Goal: Information Seeking & Learning: Find specific fact

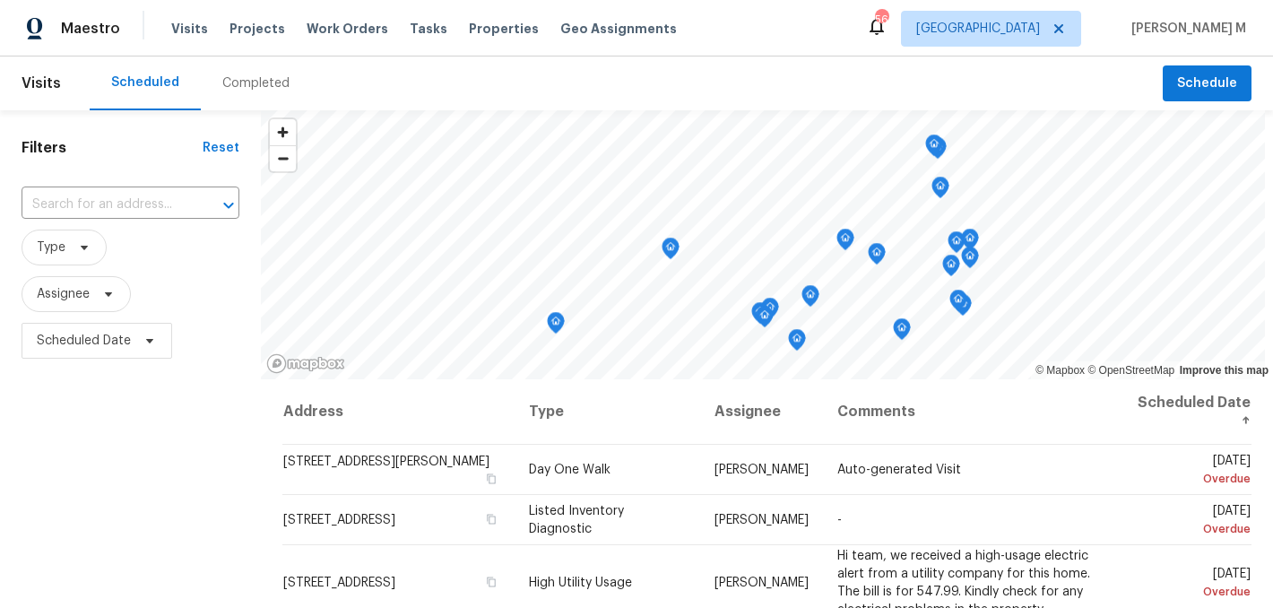
click at [245, 82] on div "Completed" at bounding box center [255, 83] width 67 height 18
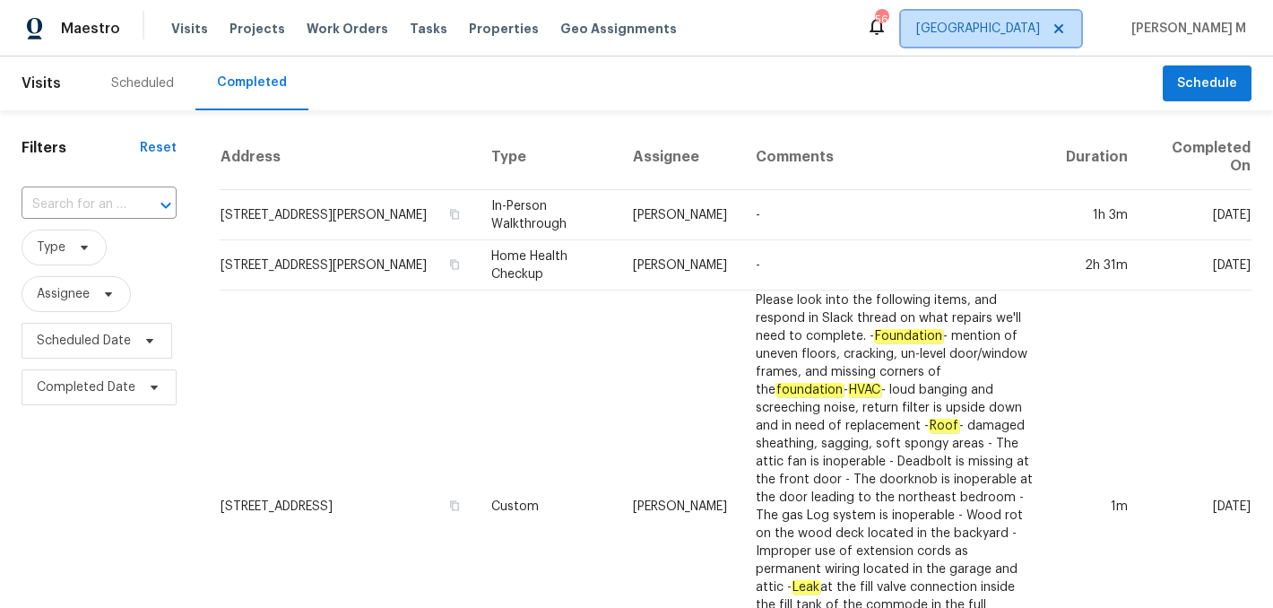
click at [1040, 30] on span "[GEOGRAPHIC_DATA]" at bounding box center [978, 29] width 124 height 18
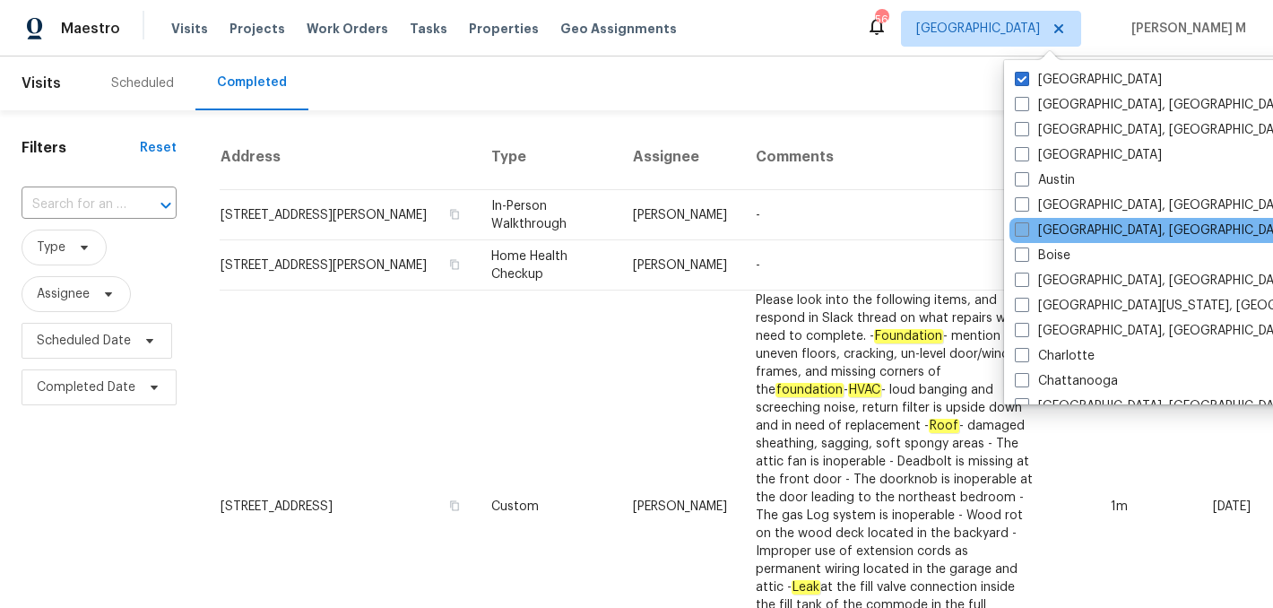
scroll to position [726, 0]
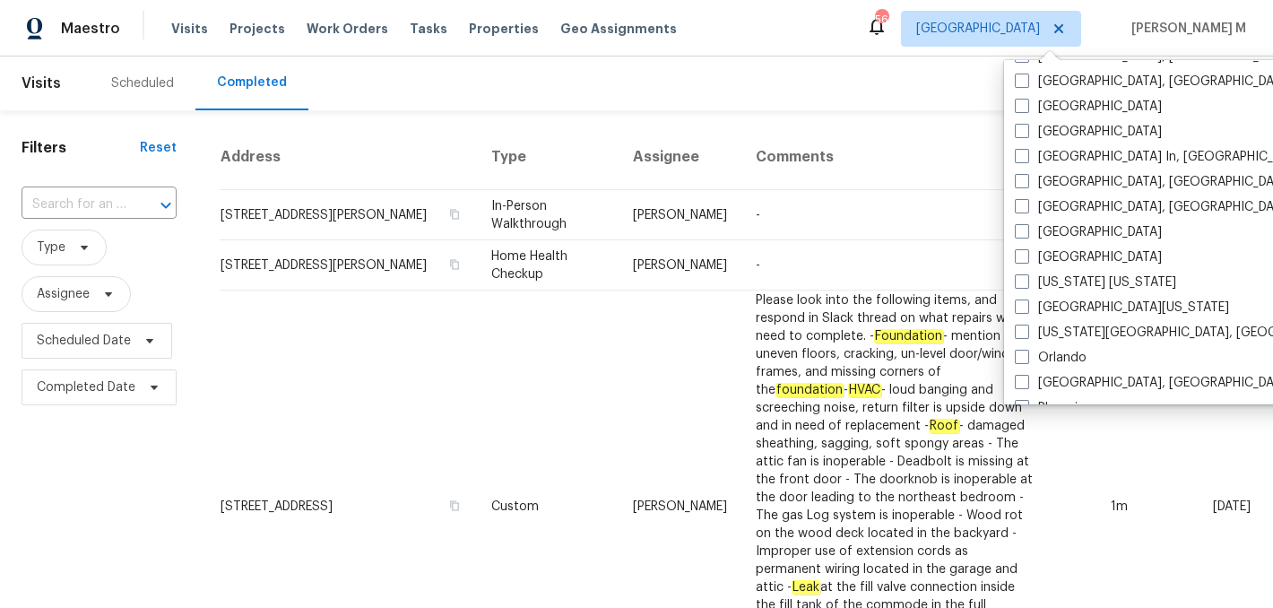
click at [1075, 224] on label "[GEOGRAPHIC_DATA]" at bounding box center [1087, 232] width 147 height 18
click at [1026, 224] on input "[GEOGRAPHIC_DATA]" at bounding box center [1020, 229] width 12 height 12
checkbox input "true"
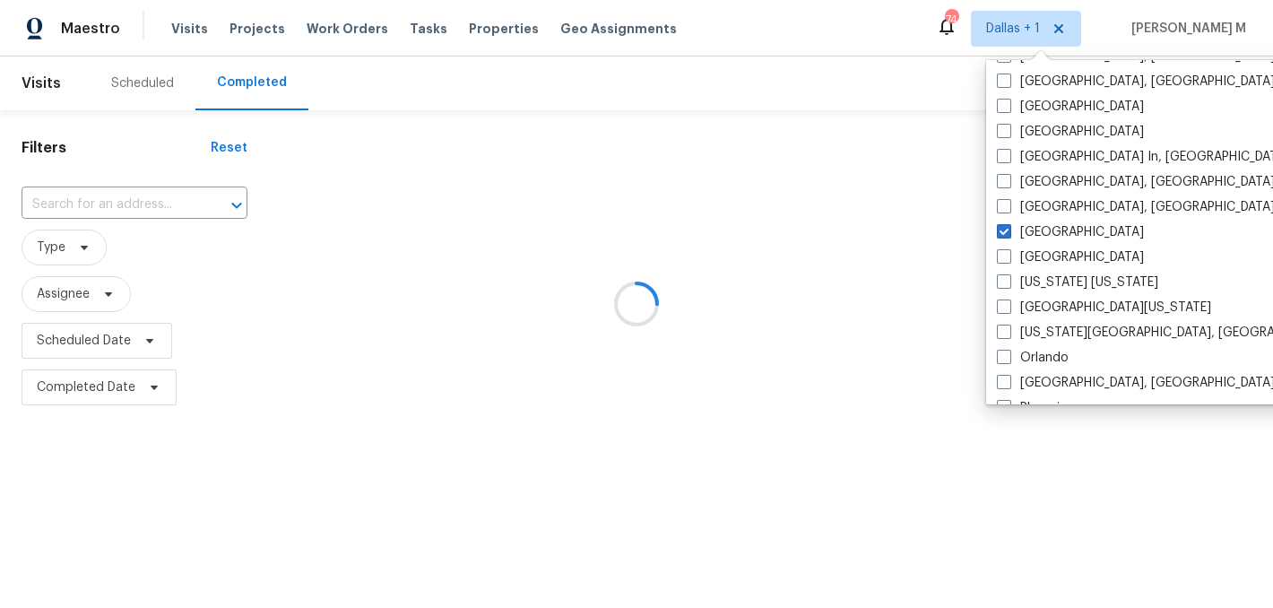
click at [162, 201] on div at bounding box center [636, 304] width 1273 height 608
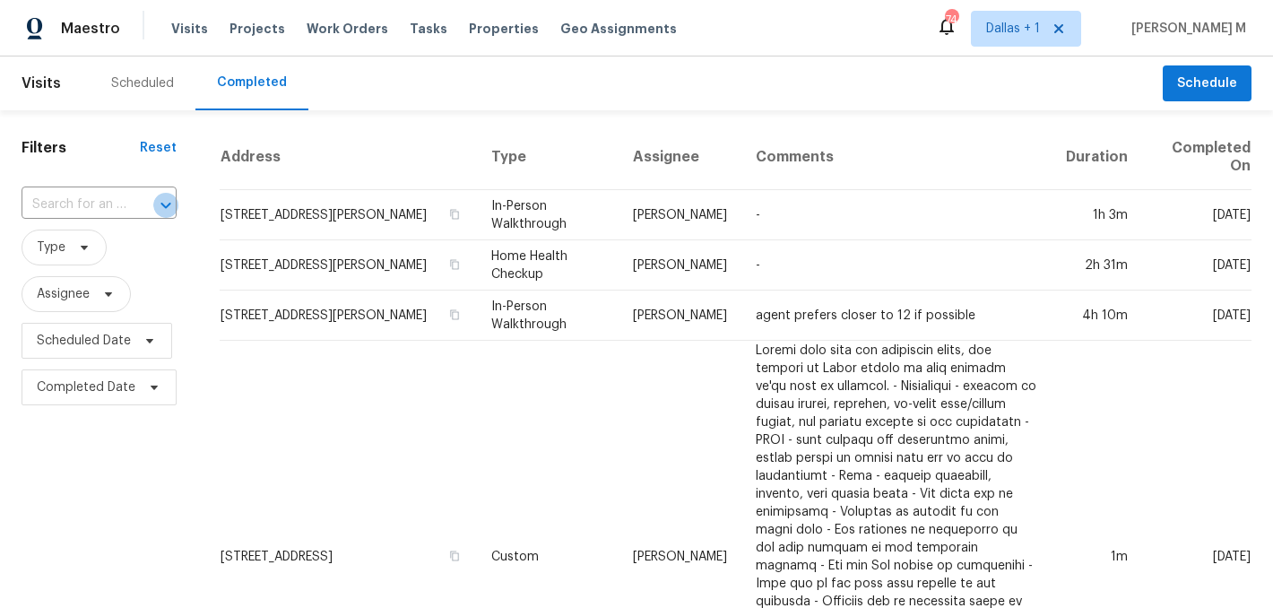
click at [162, 201] on icon "Open" at bounding box center [166, 205] width 22 height 22
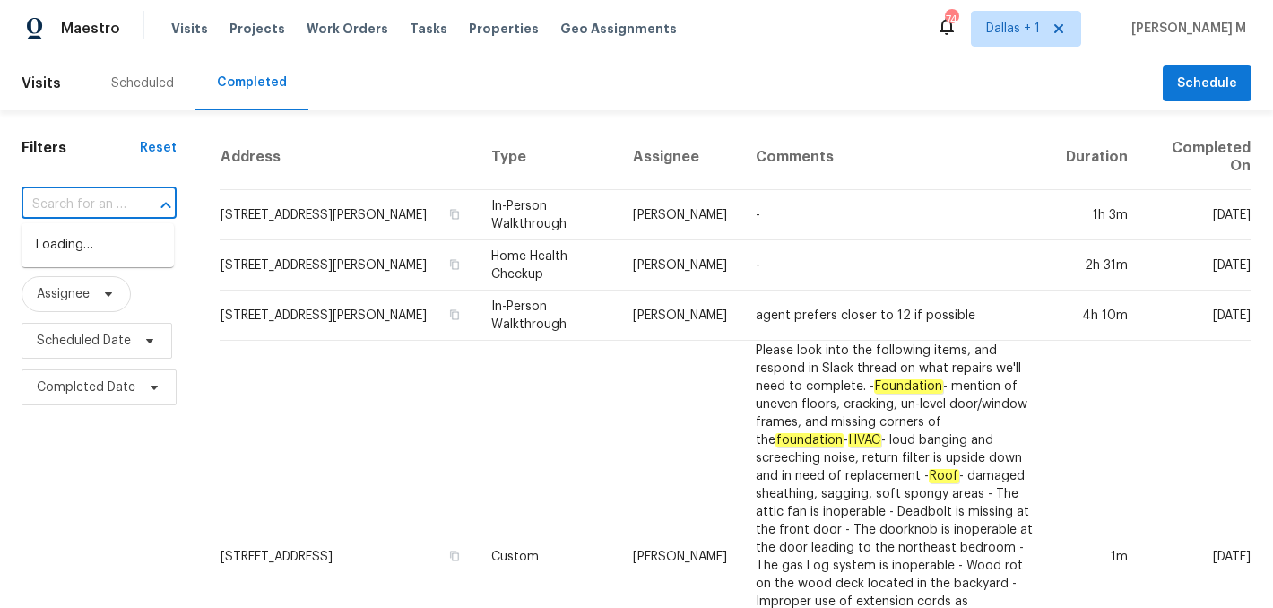
paste input "[STREET_ADDRESS]"
type input "[STREET_ADDRESS]"
click at [116, 255] on li "[STREET_ADDRESS]" at bounding box center [98, 245] width 152 height 30
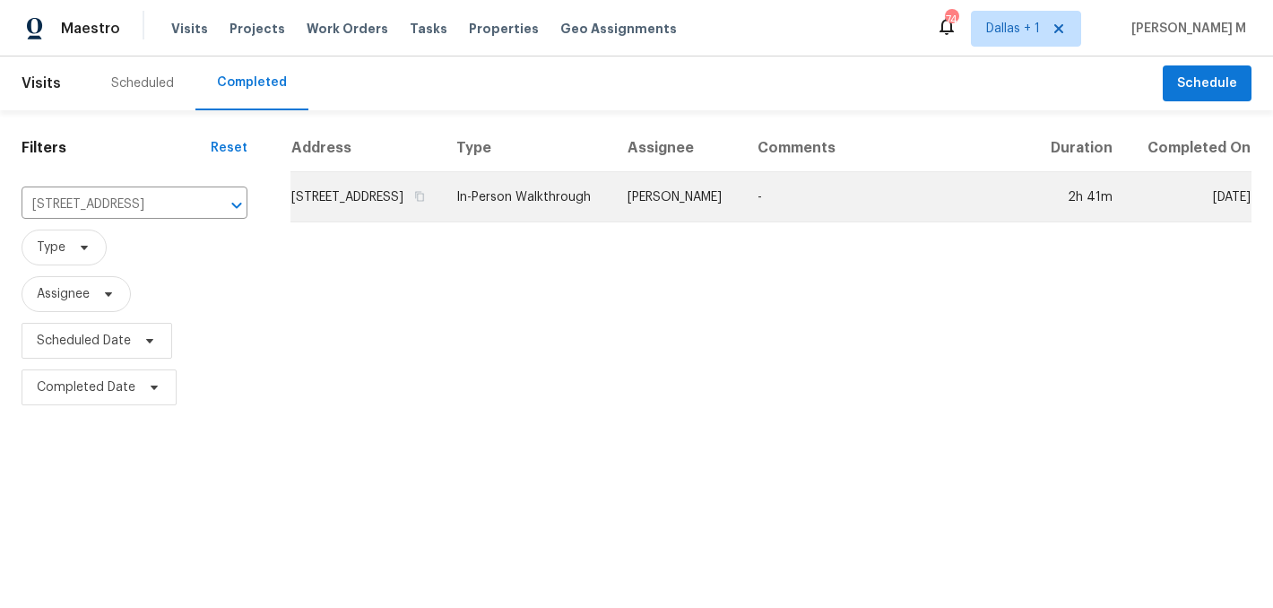
click at [570, 222] on td "In-Person Walkthrough" at bounding box center [528, 197] width 172 height 50
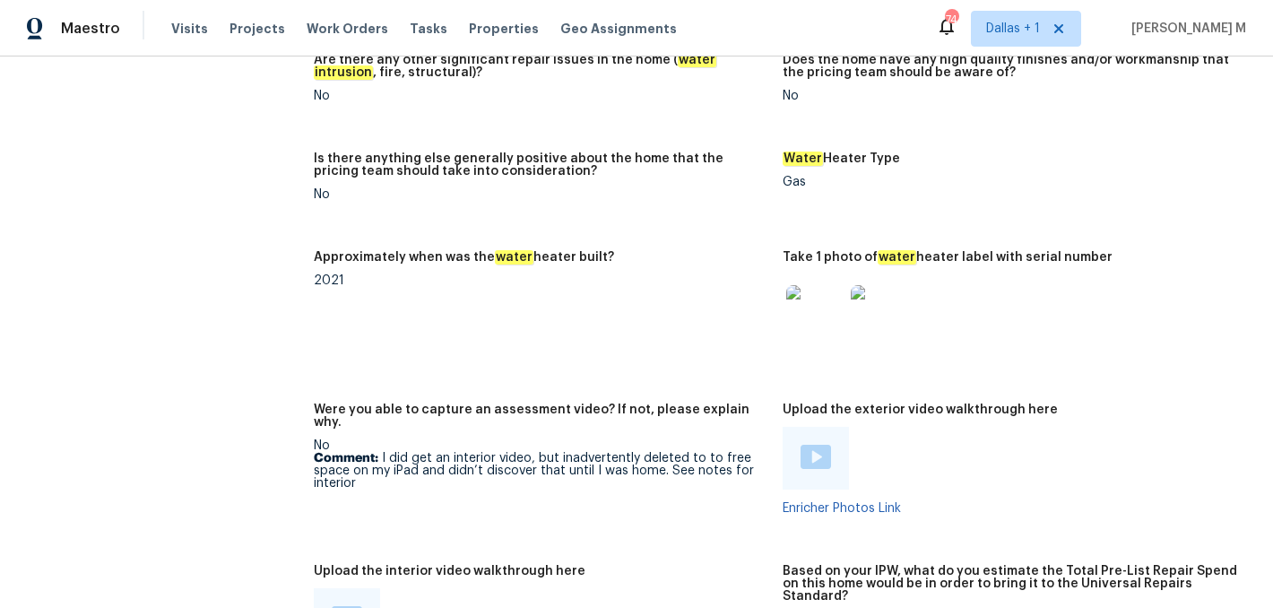
scroll to position [4015, 0]
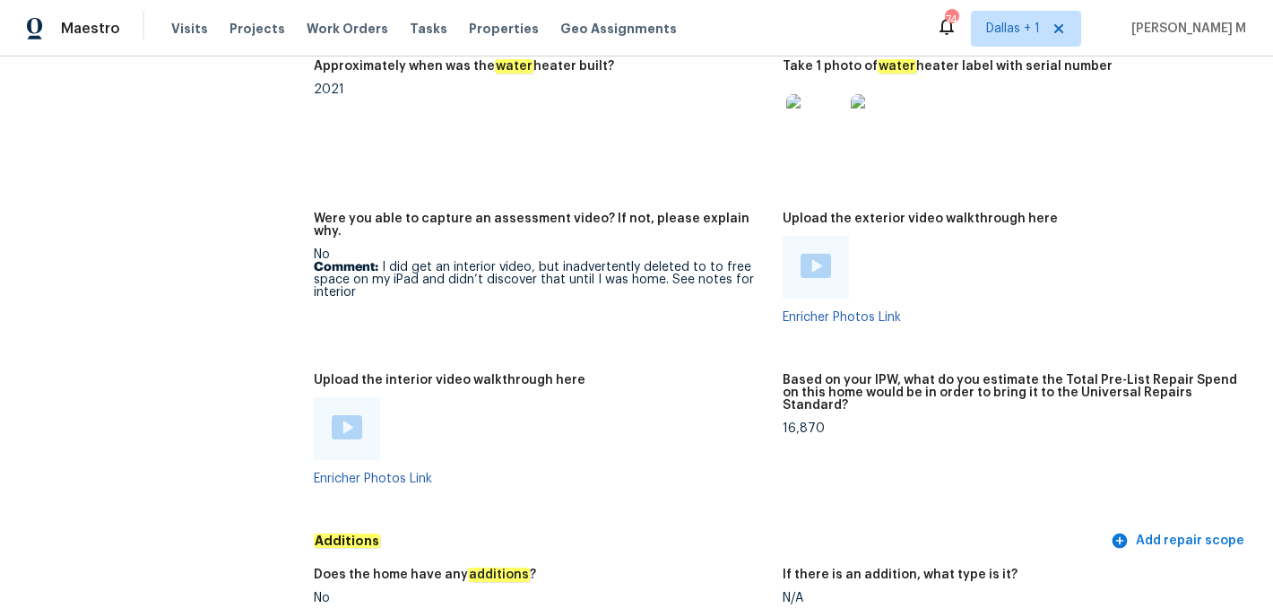
click at [349, 415] on img at bounding box center [347, 427] width 30 height 24
click at [820, 254] on img at bounding box center [815, 266] width 30 height 24
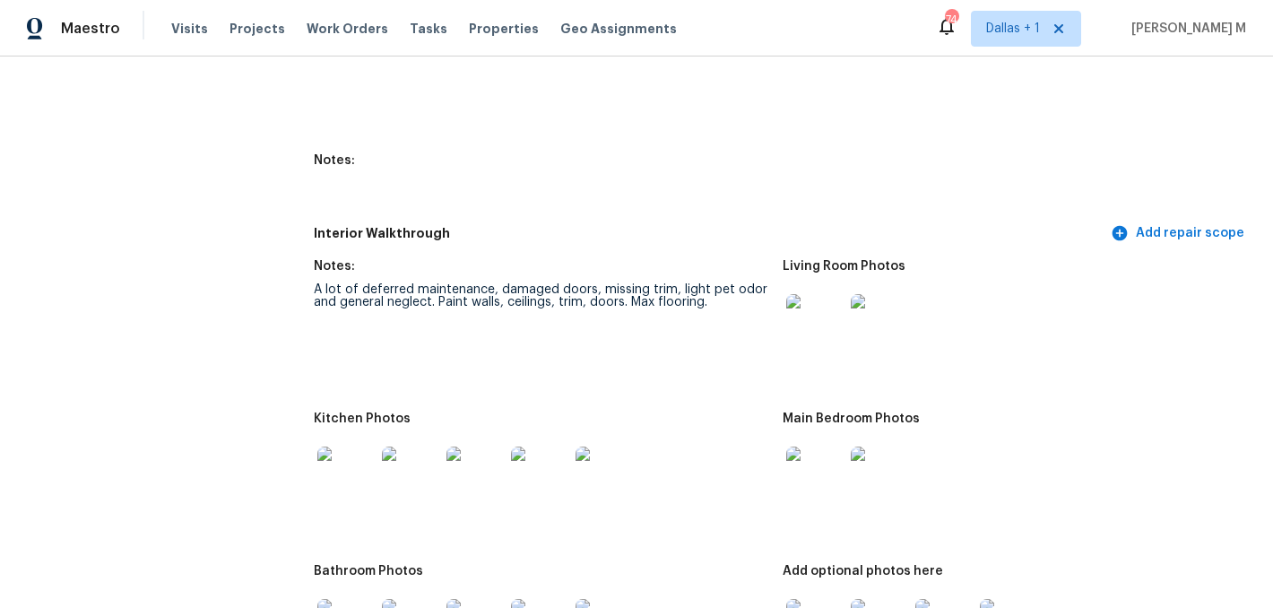
scroll to position [2534, 0]
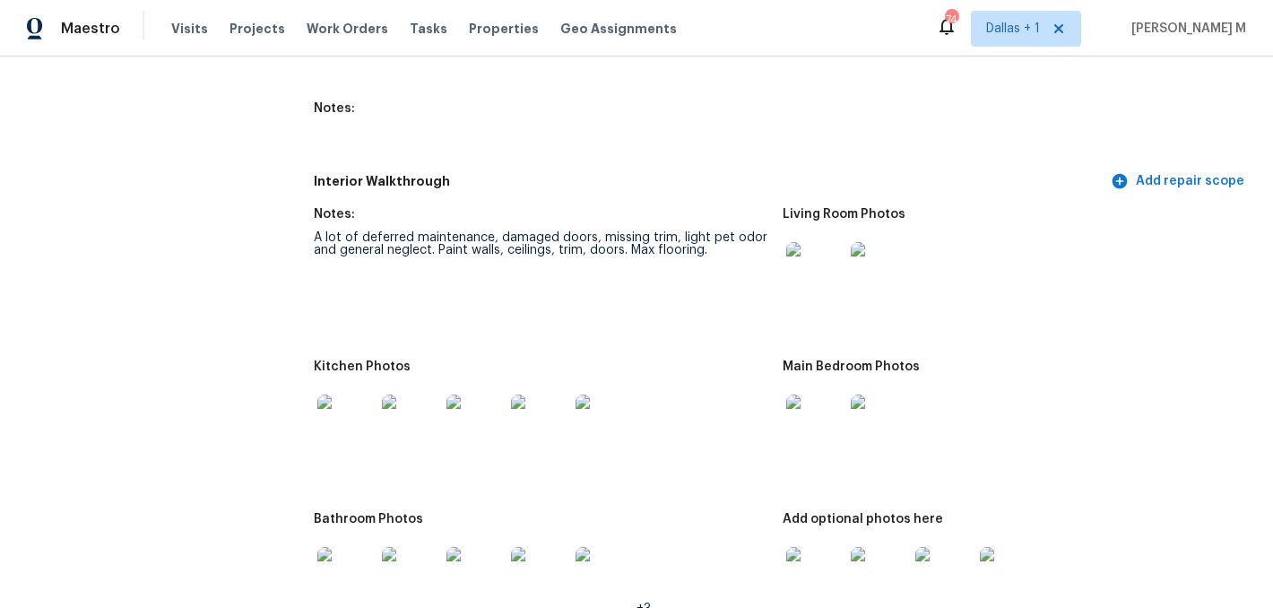
click at [811, 242] on img at bounding box center [814, 270] width 57 height 57
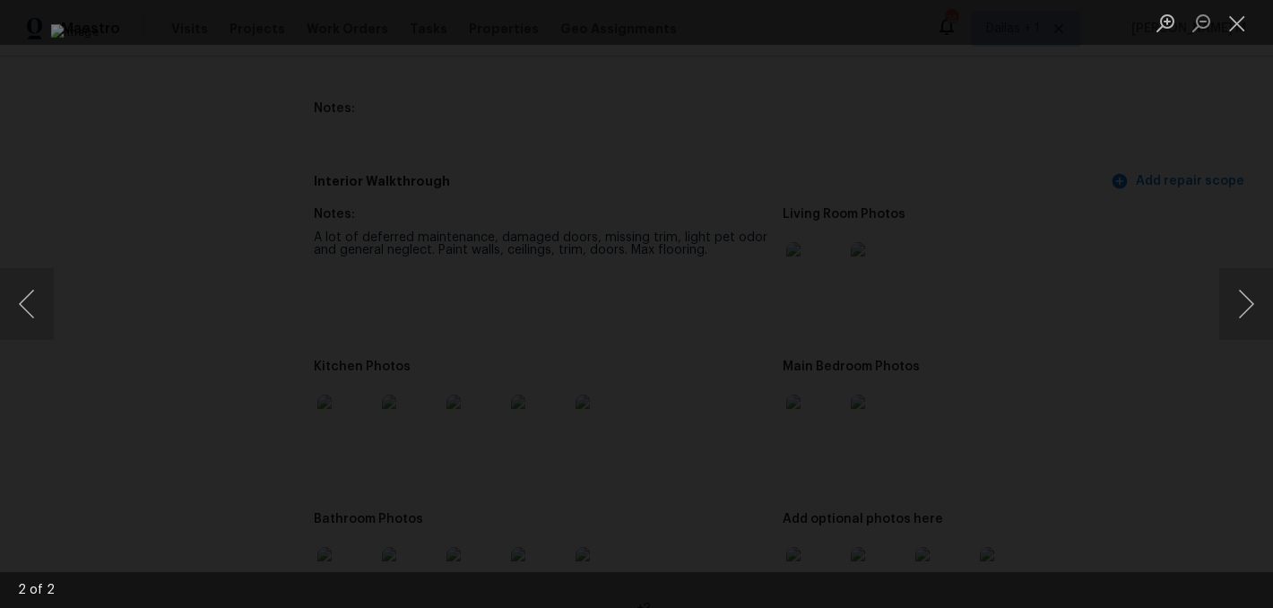
click at [1070, 299] on div "Lightbox" at bounding box center [636, 304] width 1273 height 608
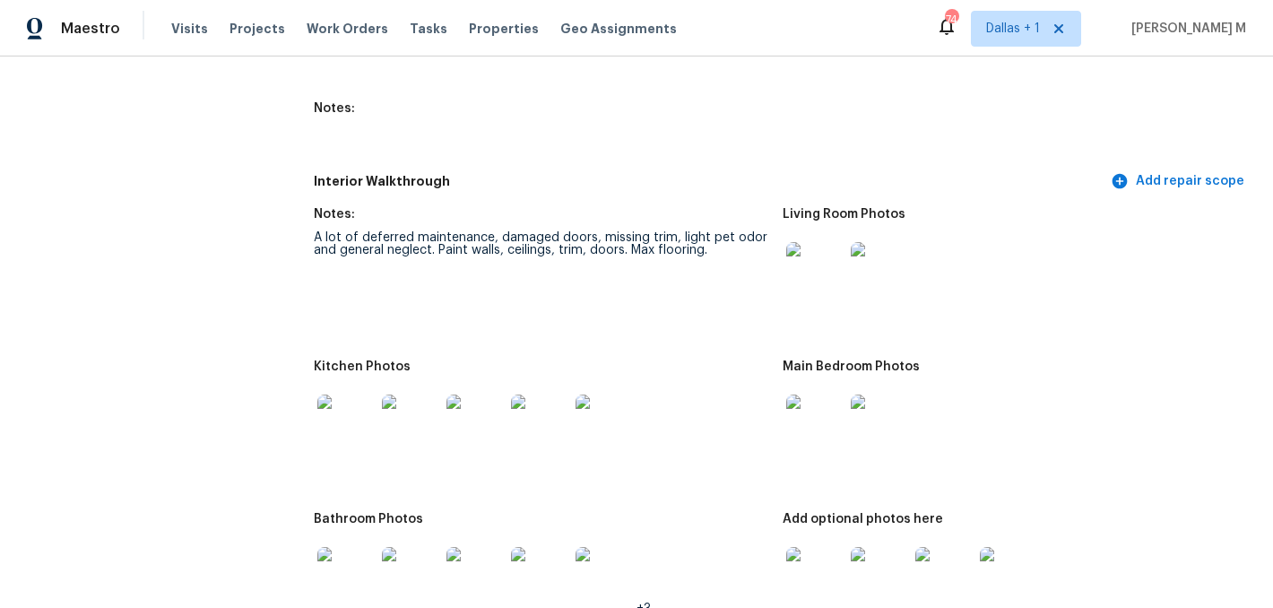
click at [324, 407] on img at bounding box center [345, 422] width 57 height 57
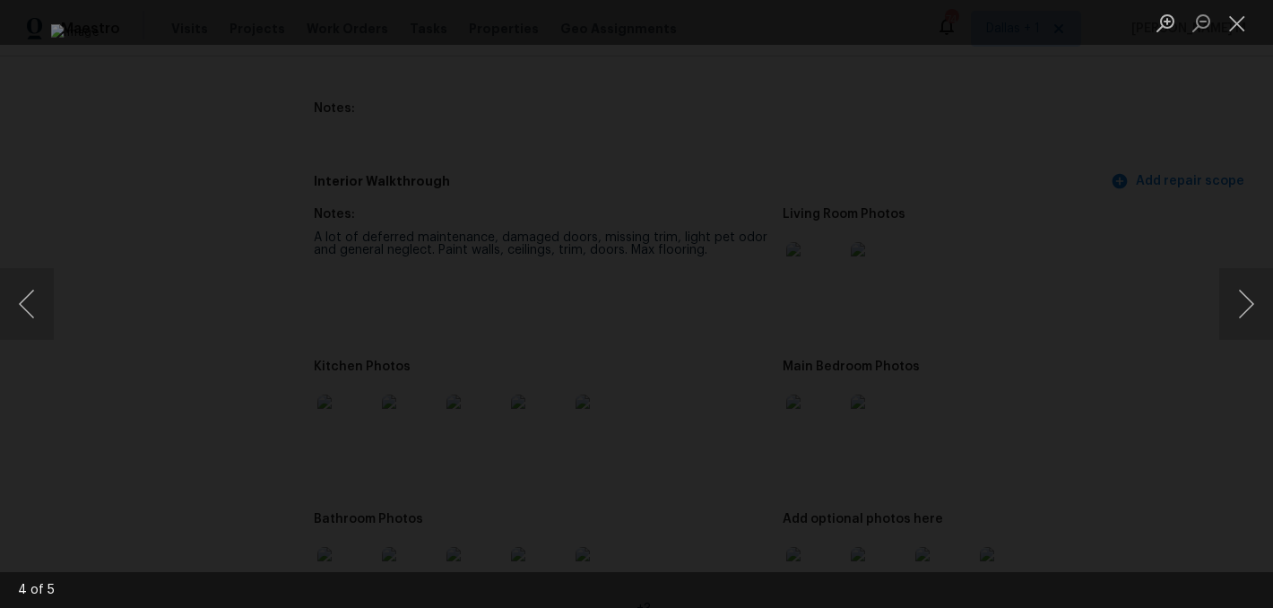
click at [1119, 376] on div "Lightbox" at bounding box center [636, 304] width 1273 height 608
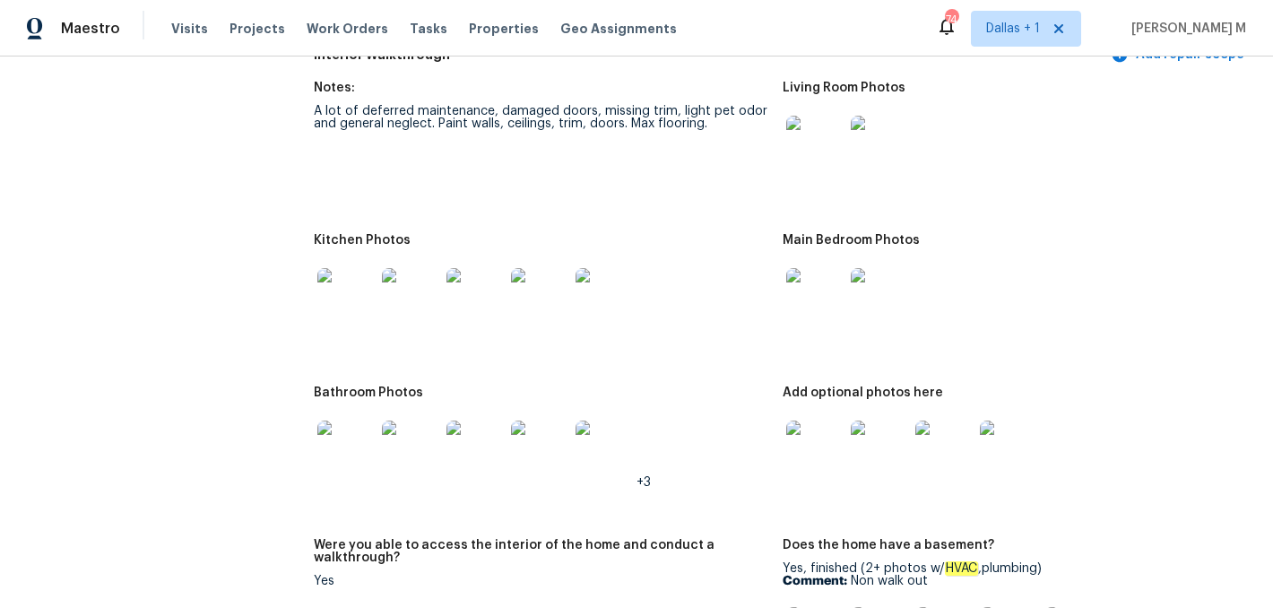
scroll to position [2737, 0]
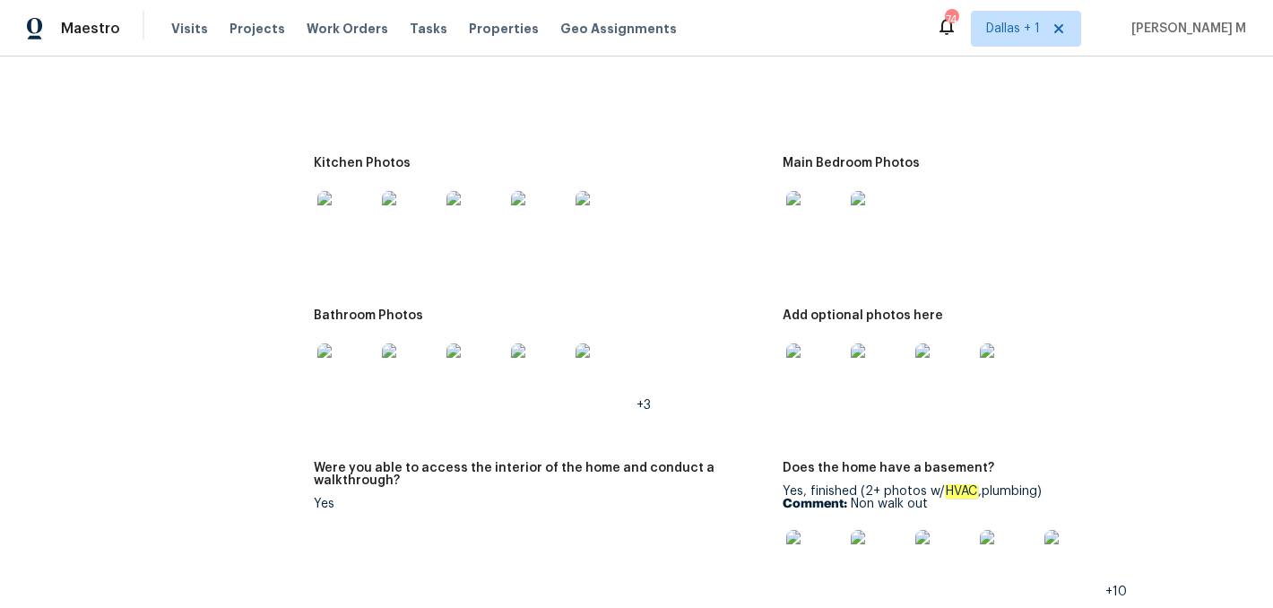
click at [803, 191] on img at bounding box center [814, 219] width 57 height 57
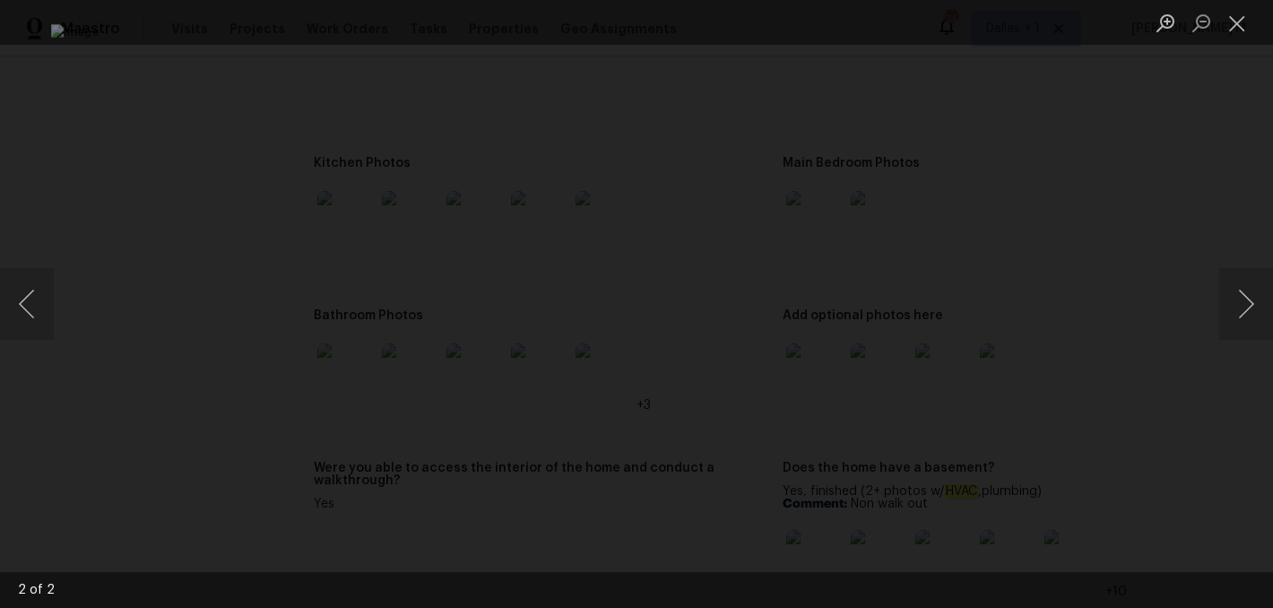
click at [1135, 271] on div "Lightbox" at bounding box center [636, 304] width 1273 height 608
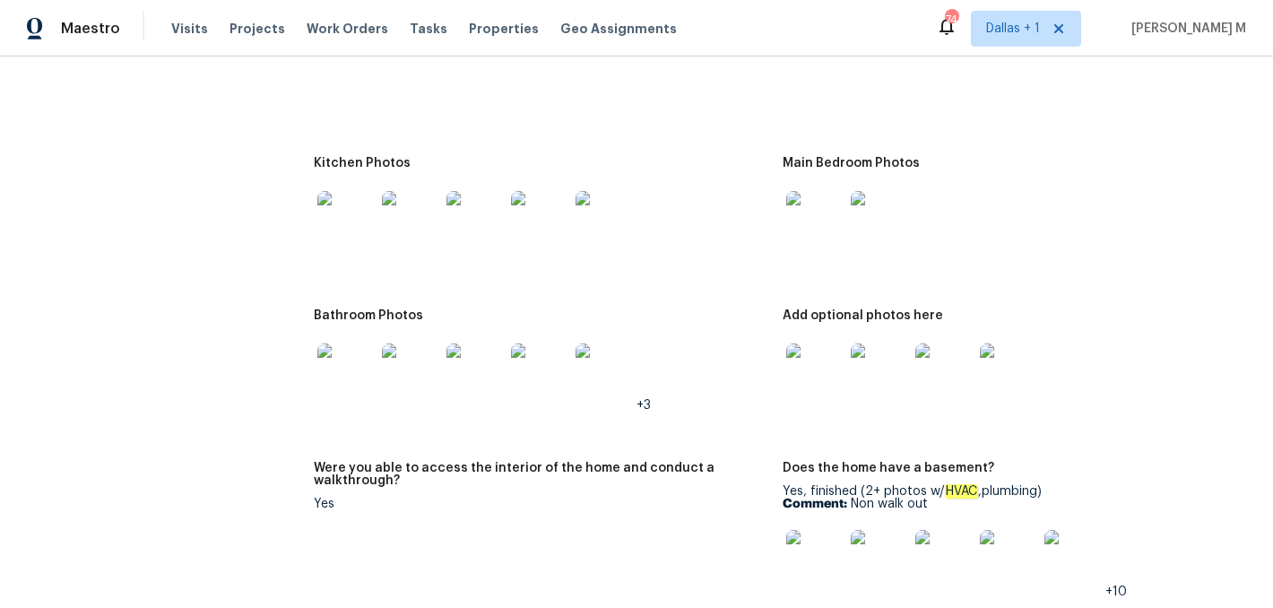
click at [351, 343] on img at bounding box center [345, 371] width 57 height 57
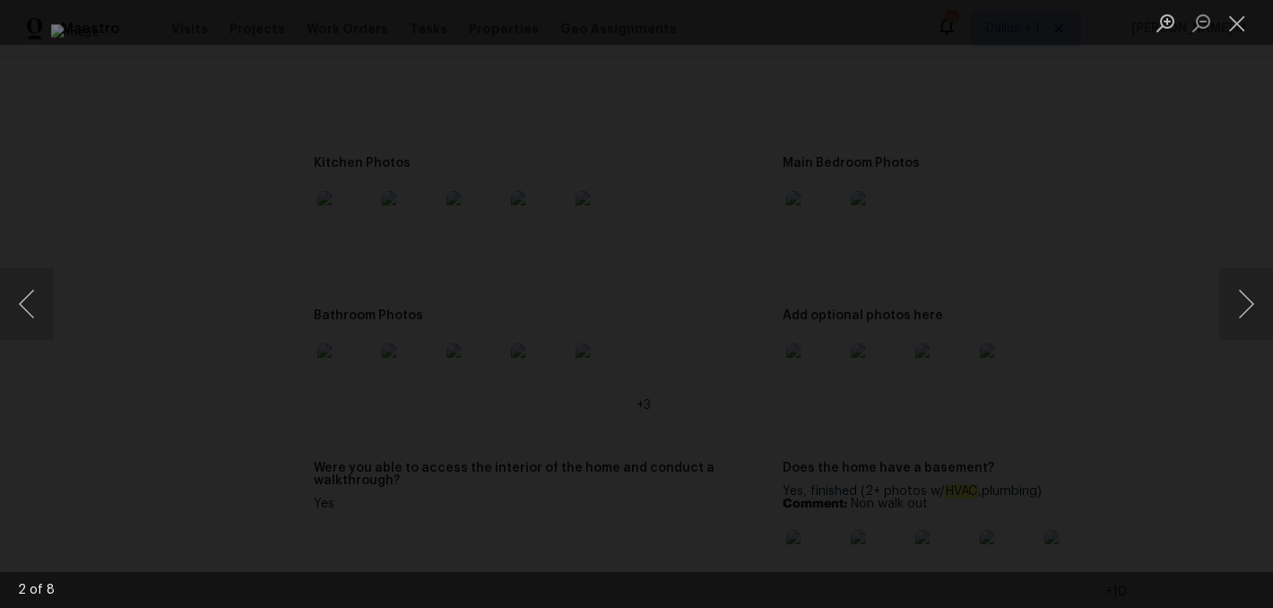
click at [1092, 300] on div "Lightbox" at bounding box center [636, 304] width 1273 height 608
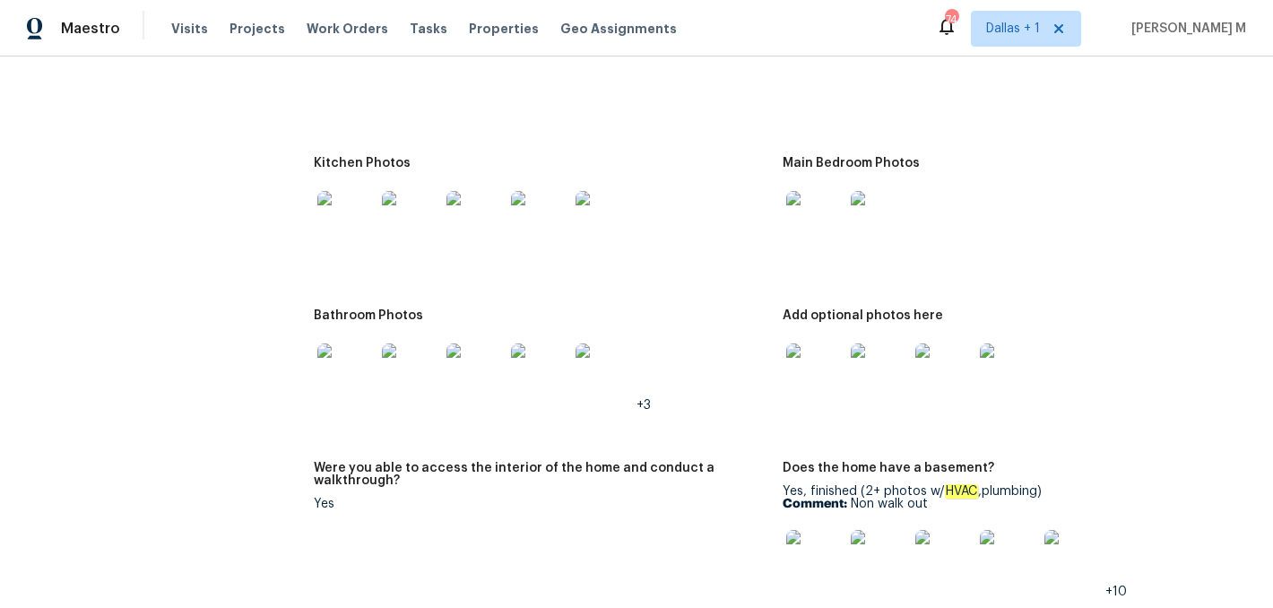
click at [806, 357] on img at bounding box center [814, 371] width 57 height 57
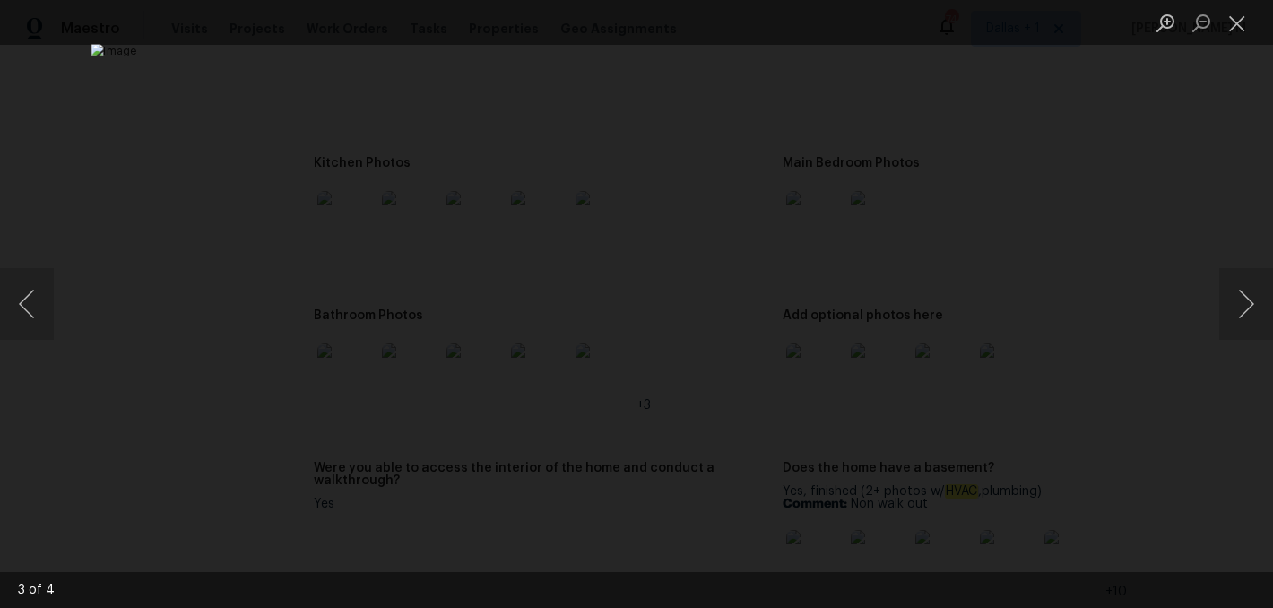
click at [1087, 356] on div "Lightbox" at bounding box center [636, 304] width 1273 height 608
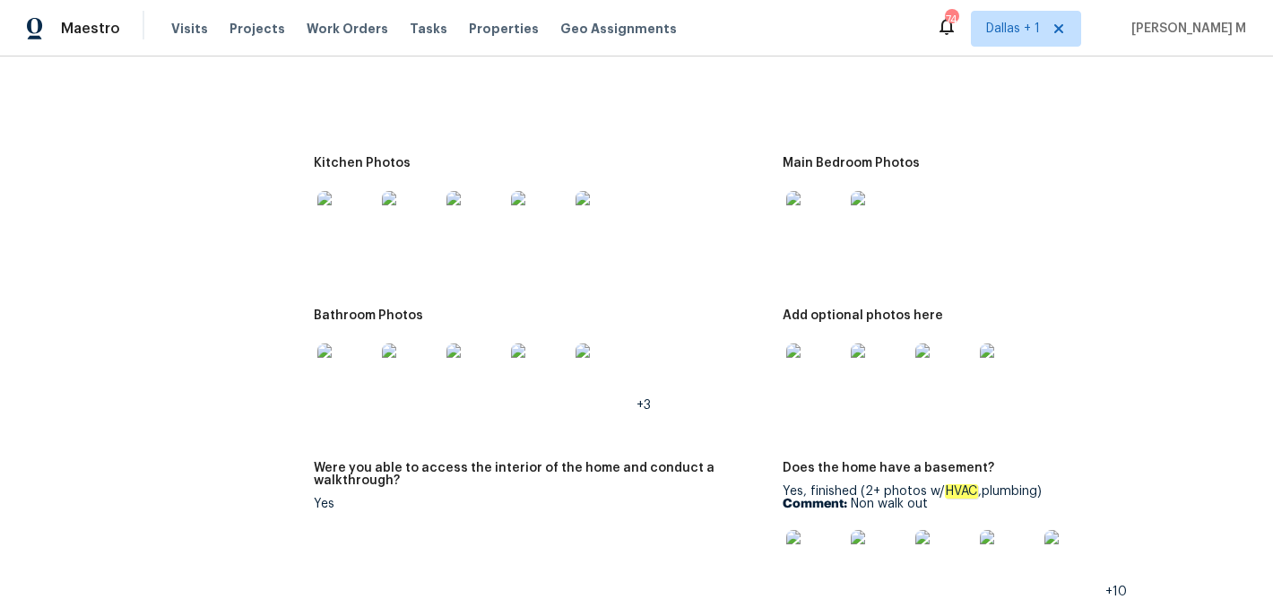
click at [799, 530] on img at bounding box center [814, 558] width 57 height 57
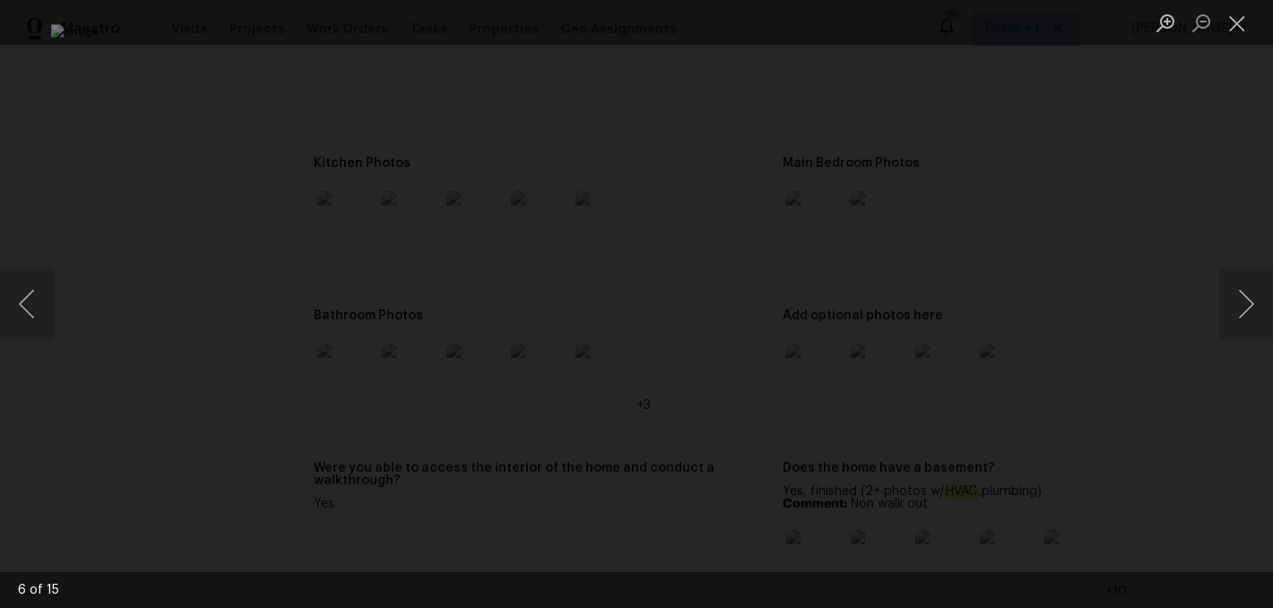
click at [1174, 462] on div "Lightbox" at bounding box center [636, 304] width 1273 height 608
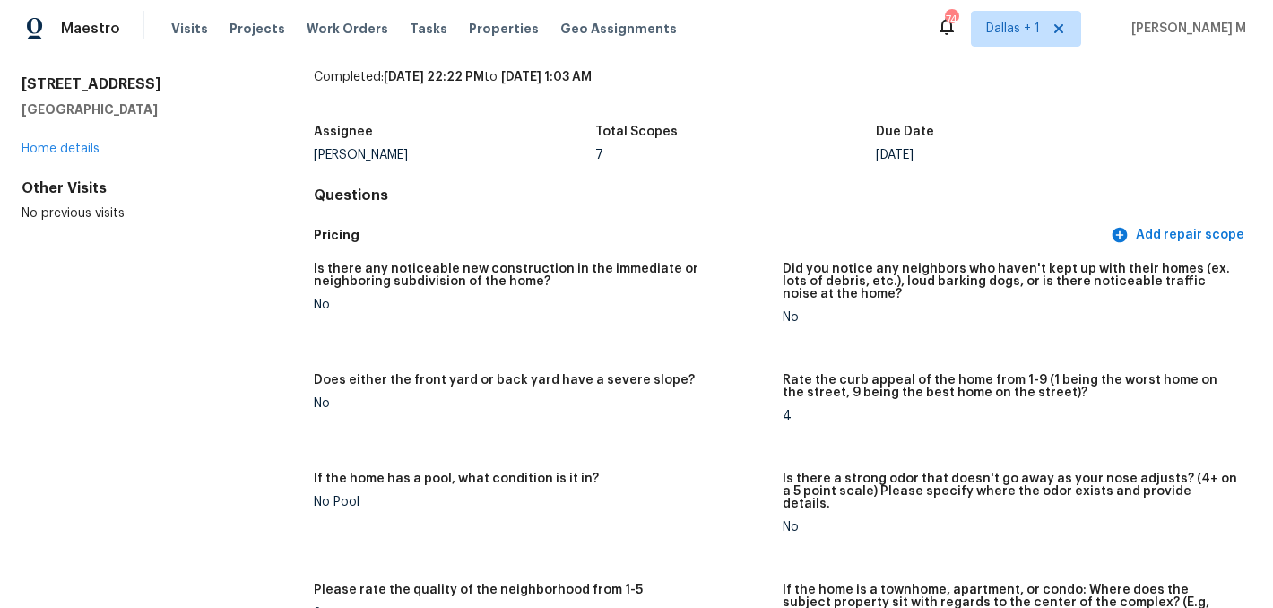
scroll to position [0, 0]
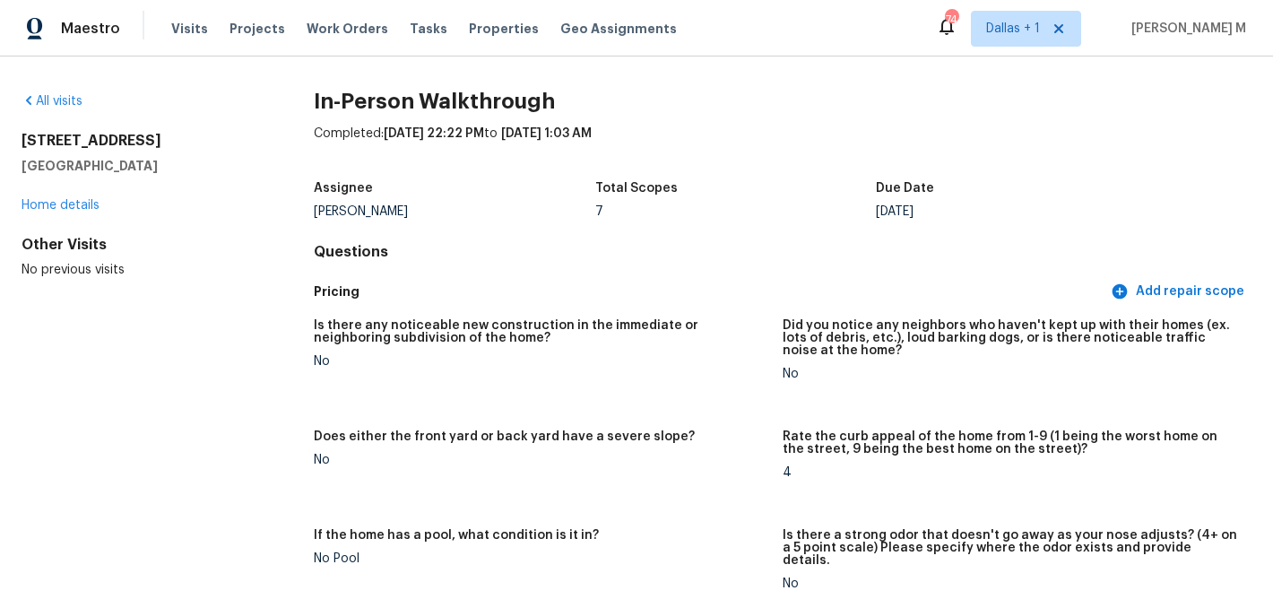
drag, startPoint x: 183, startPoint y: 163, endPoint x: 9, endPoint y: 137, distance: 175.8
click at [9, 137] on div "All visits [STREET_ADDRESS] Home details Other Visits No previous visits In-Per…" at bounding box center [636, 331] width 1273 height 551
copy div "[STREET_ADDRESS]"
click at [355, 30] on span "Work Orders" at bounding box center [347, 29] width 82 height 18
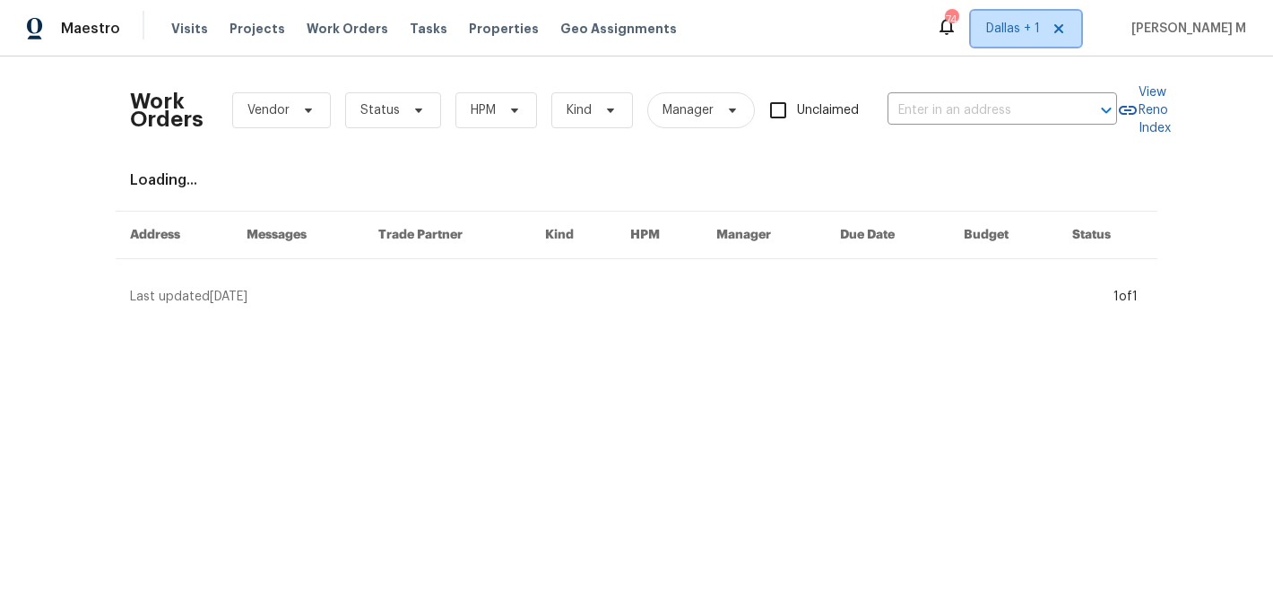
click at [1019, 42] on span "Dallas + 1" at bounding box center [1026, 29] width 110 height 36
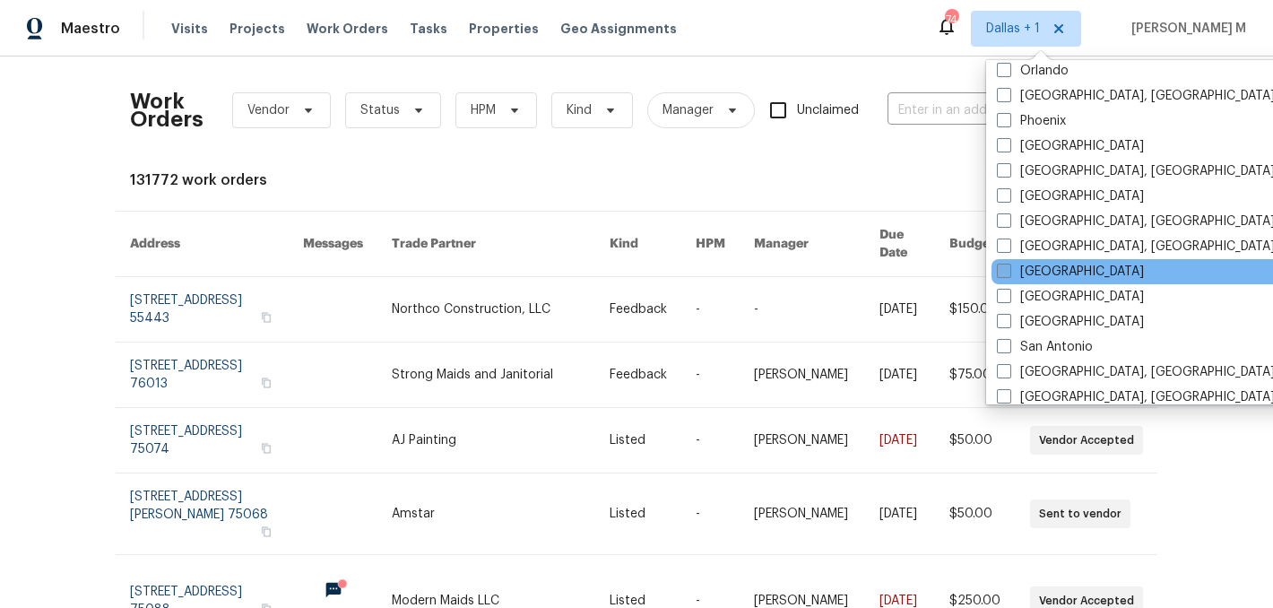
scroll to position [1016, 0]
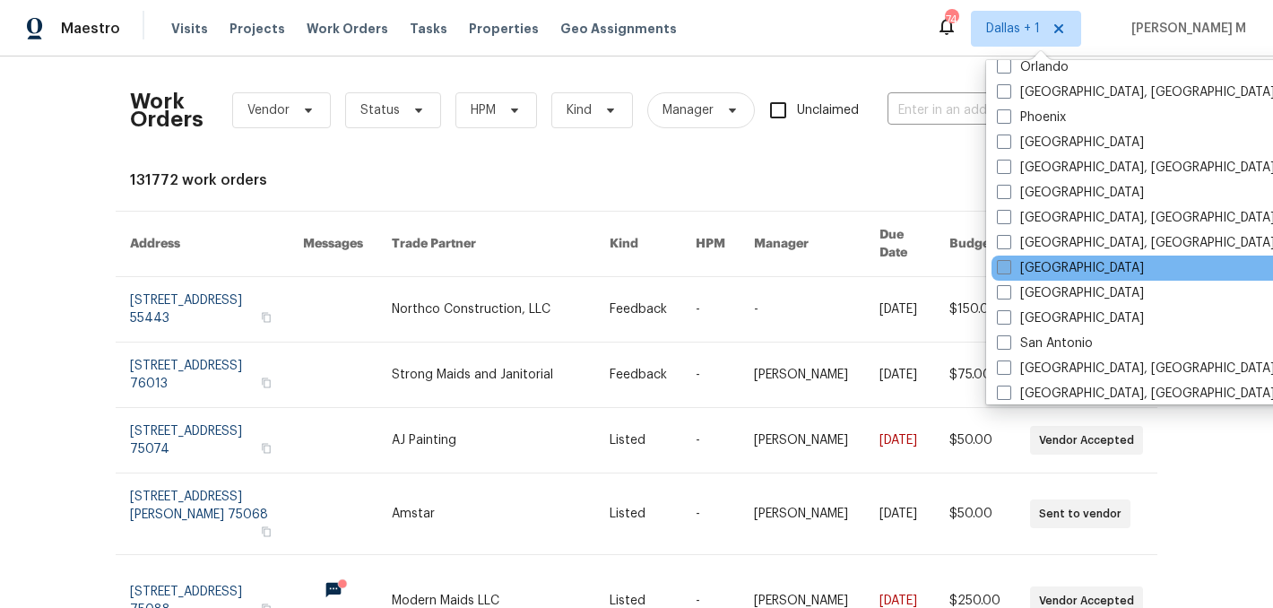
click at [1033, 266] on label "[GEOGRAPHIC_DATA]" at bounding box center [1070, 268] width 147 height 18
click at [1008, 266] on input "[GEOGRAPHIC_DATA]" at bounding box center [1003, 265] width 12 height 12
checkbox input "true"
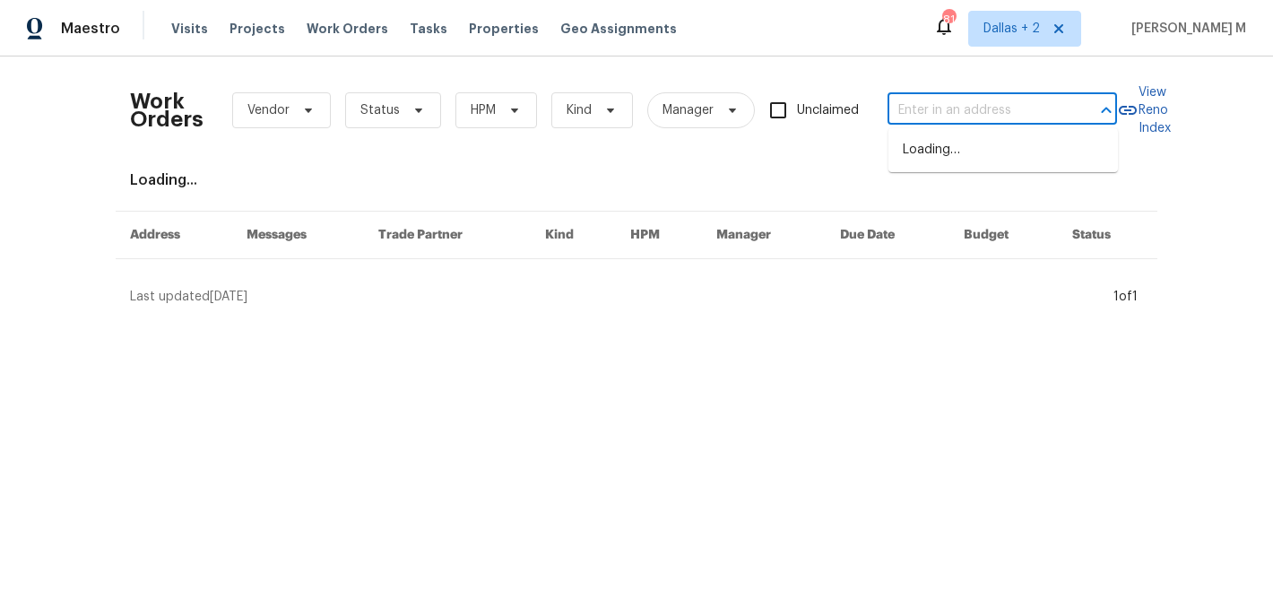
click at [932, 108] on input "text" at bounding box center [976, 111] width 179 height 28
paste input "[STREET_ADDRESS]"
type input "[STREET_ADDRESS]"
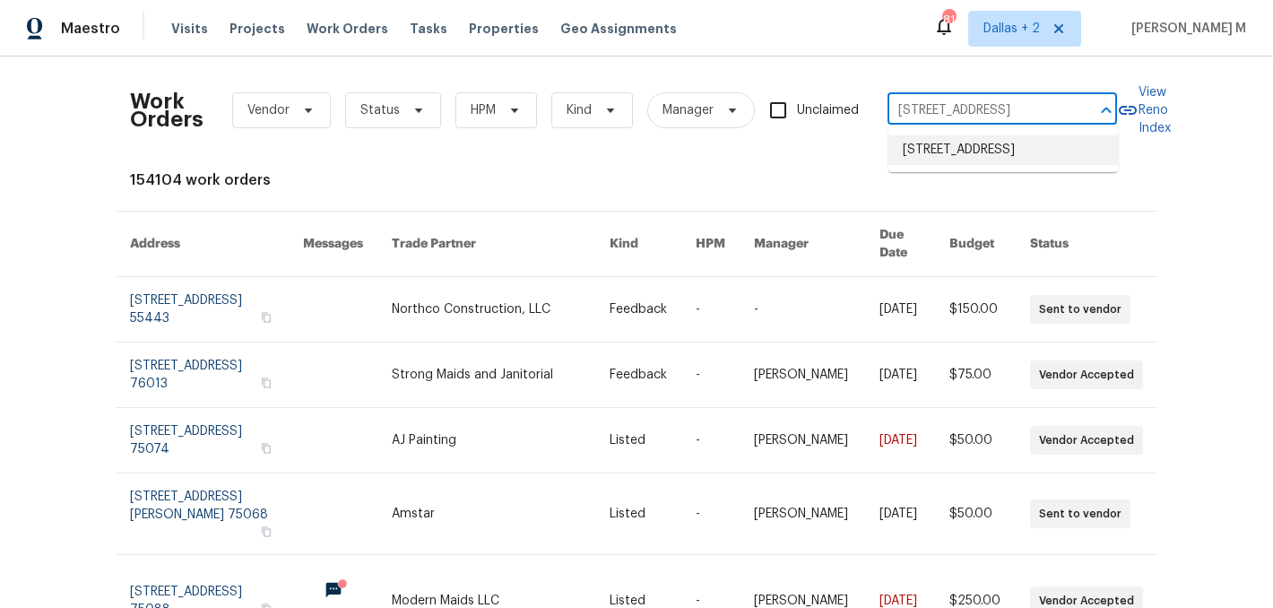
click at [979, 165] on li "[STREET_ADDRESS]" at bounding box center [1002, 150] width 229 height 30
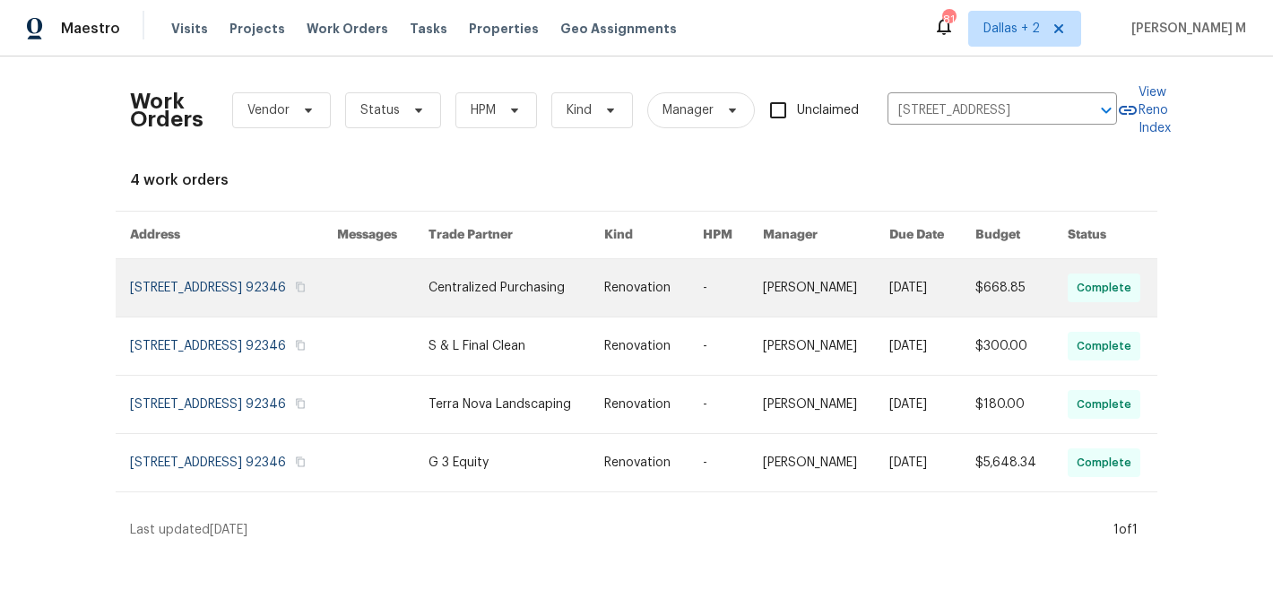
click at [951, 316] on link at bounding box center [932, 287] width 86 height 57
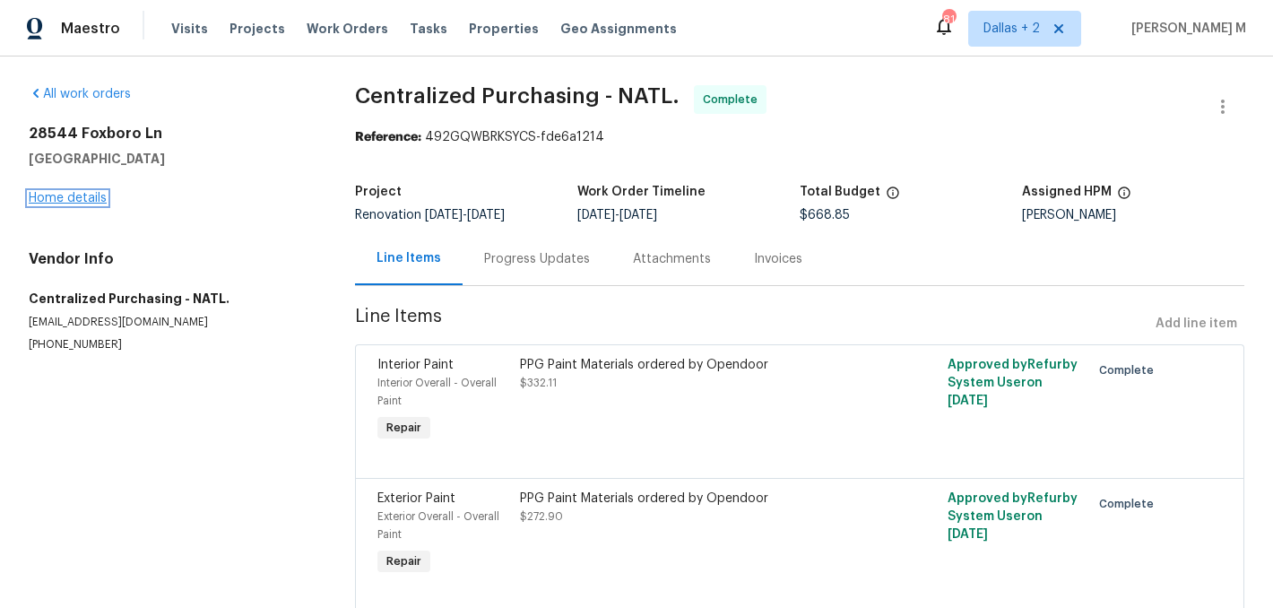
click at [58, 195] on link "Home details" at bounding box center [68, 198] width 78 height 13
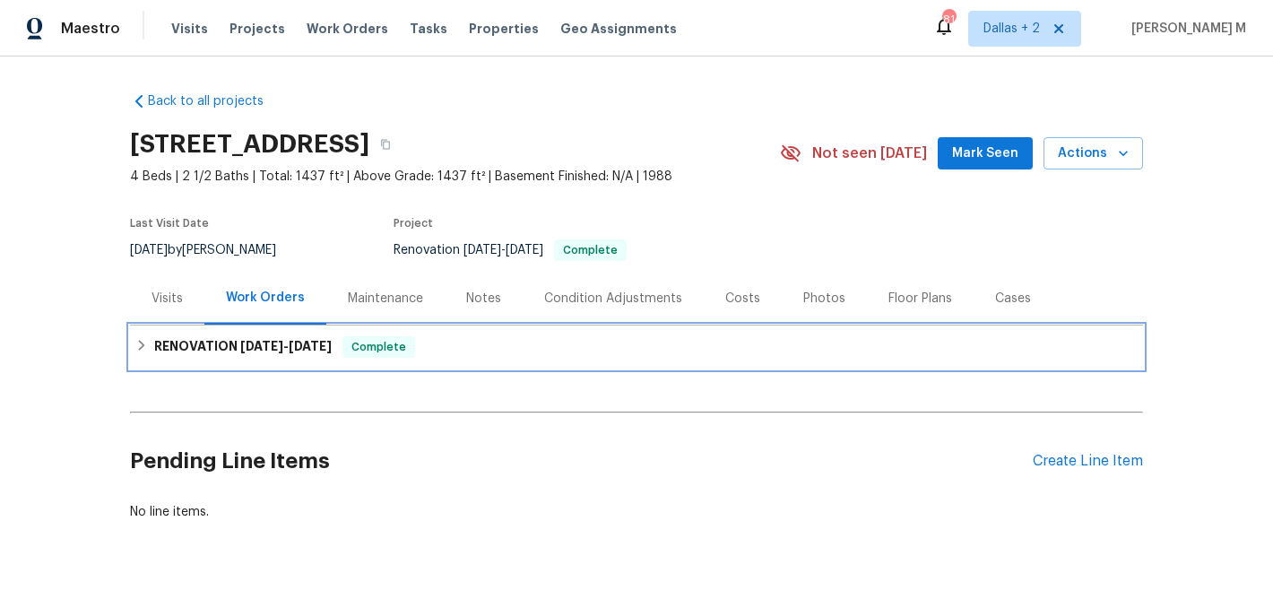
click at [275, 340] on span "[DATE]" at bounding box center [261, 346] width 43 height 13
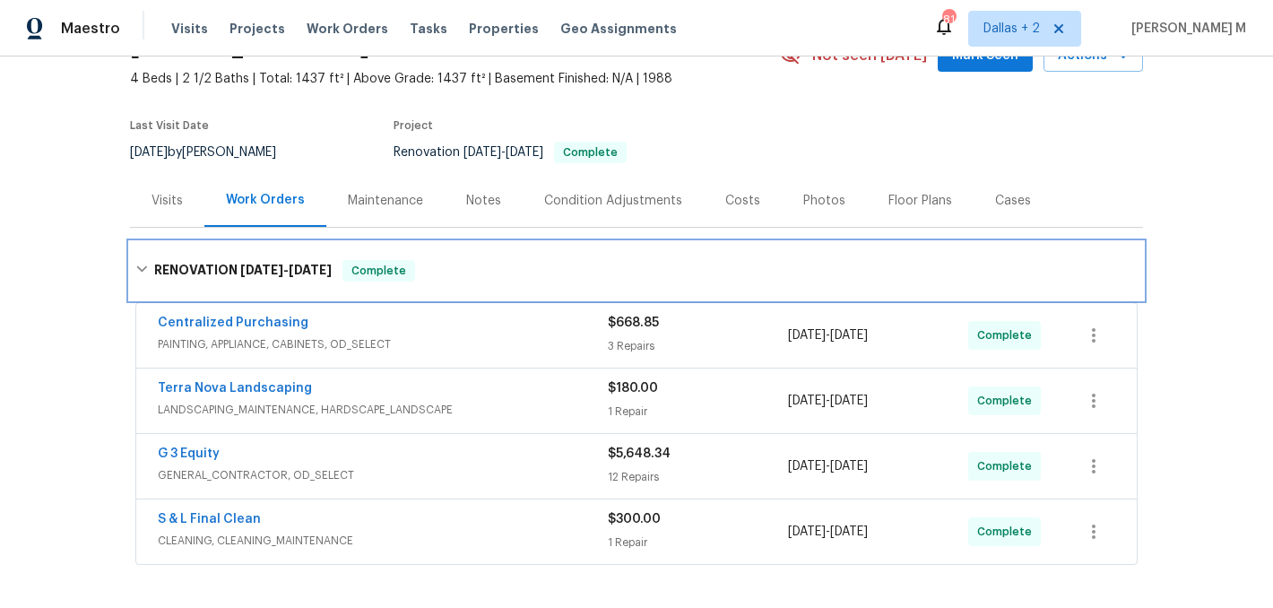
scroll to position [120, 0]
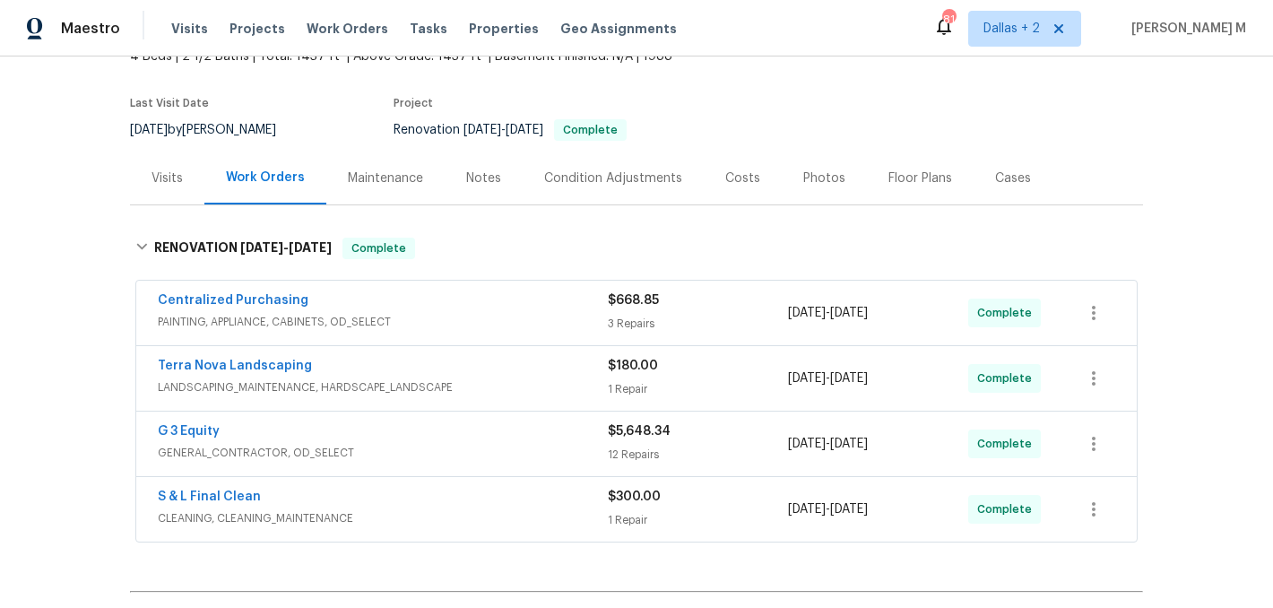
click at [517, 426] on div "G 3 Equity" at bounding box center [383, 433] width 450 height 22
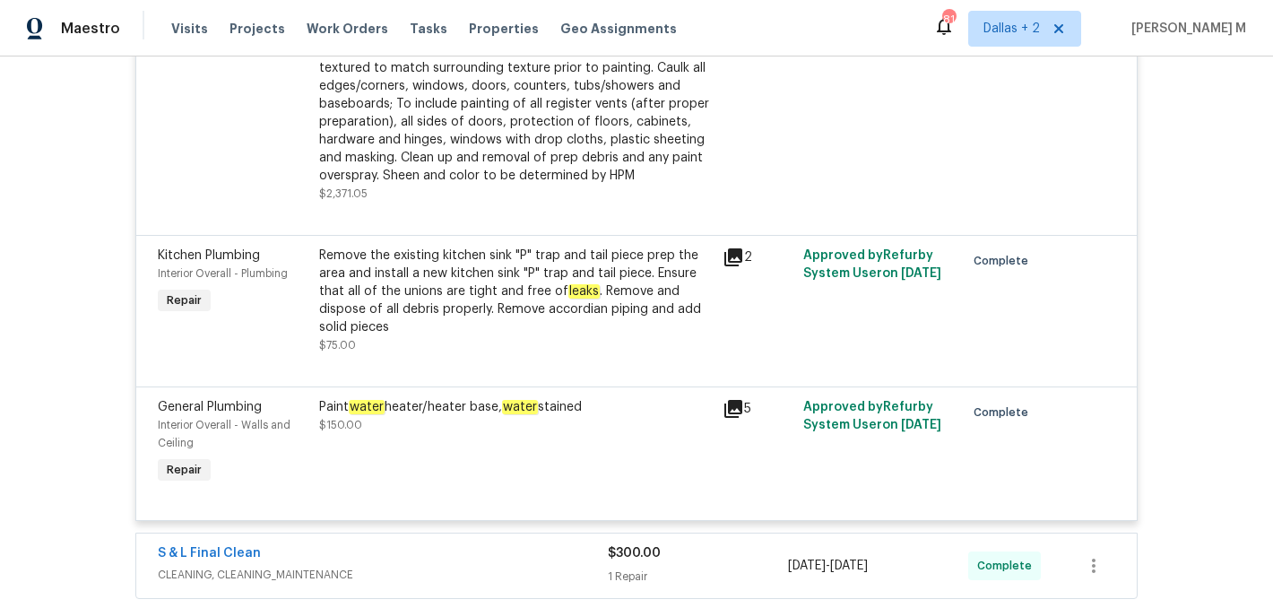
scroll to position [2034, 0]
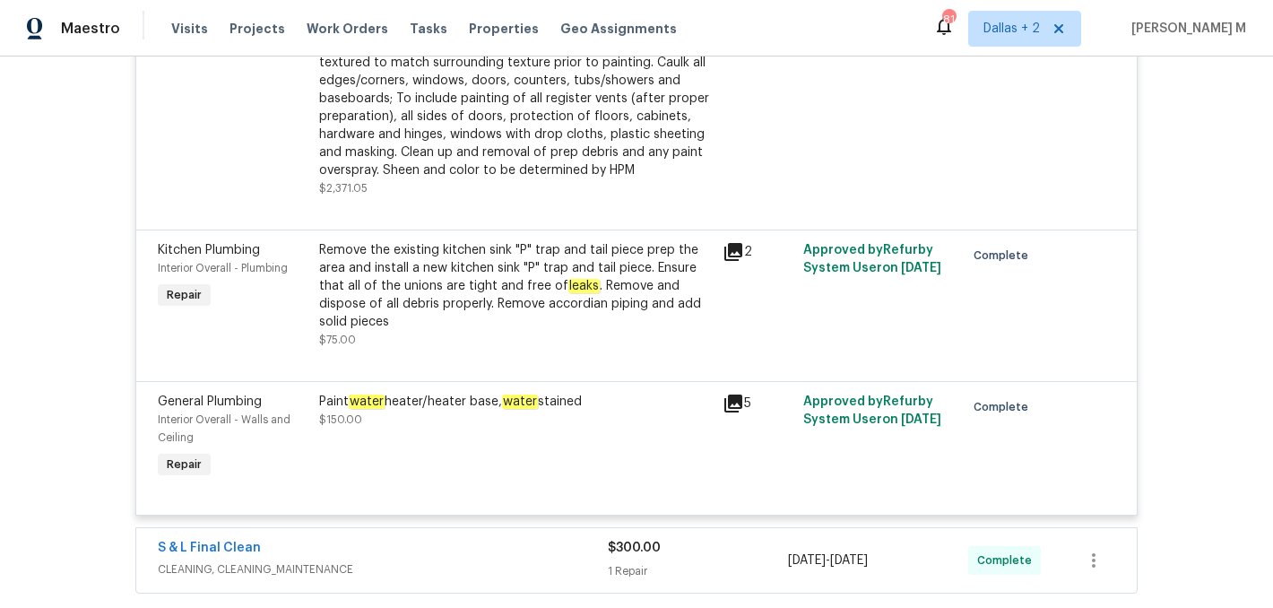
click at [418, 278] on div "Remove the existing kitchen sink "P" trap and tail piece prep the area and inst…" at bounding box center [515, 286] width 393 height 90
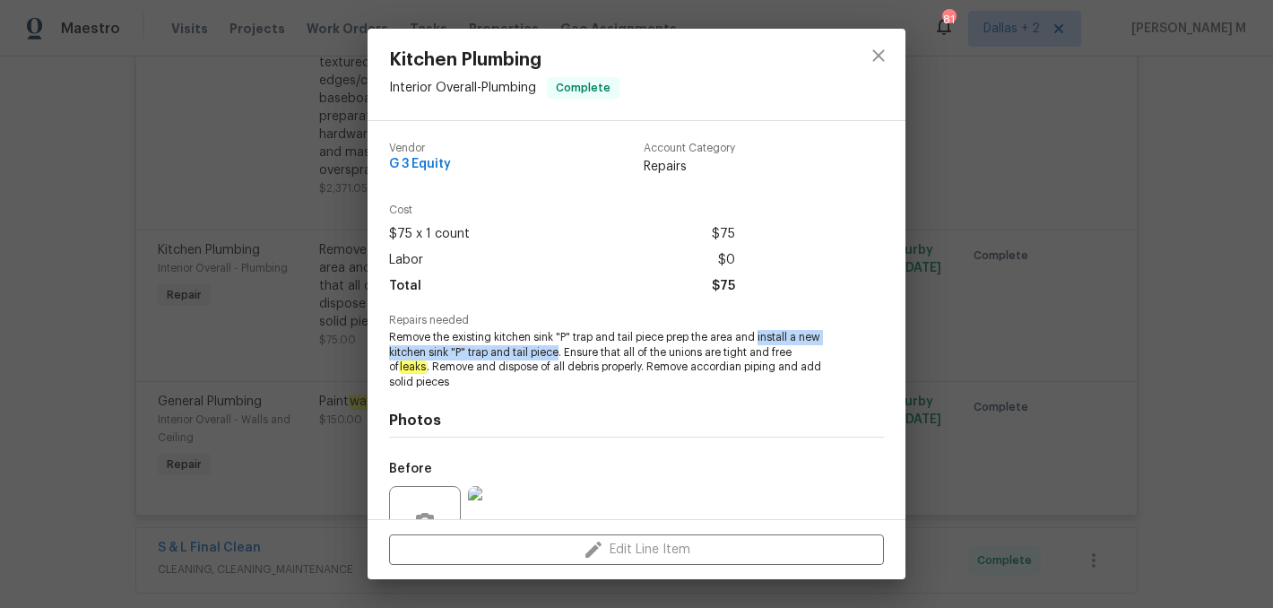
drag, startPoint x: 759, startPoint y: 332, endPoint x: 557, endPoint y: 347, distance: 202.2
click at [557, 347] on span "Remove the existing kitchen sink "P" trap and tail piece prep the area and inst…" at bounding box center [611, 360] width 445 height 60
copy span "install a new kitchen sink "P" trap and tail piece"
click at [324, 311] on div "Kitchen Plumbing Interior Overall - Plumbing Complete Vendor G 3 Equity Account…" at bounding box center [636, 304] width 1273 height 608
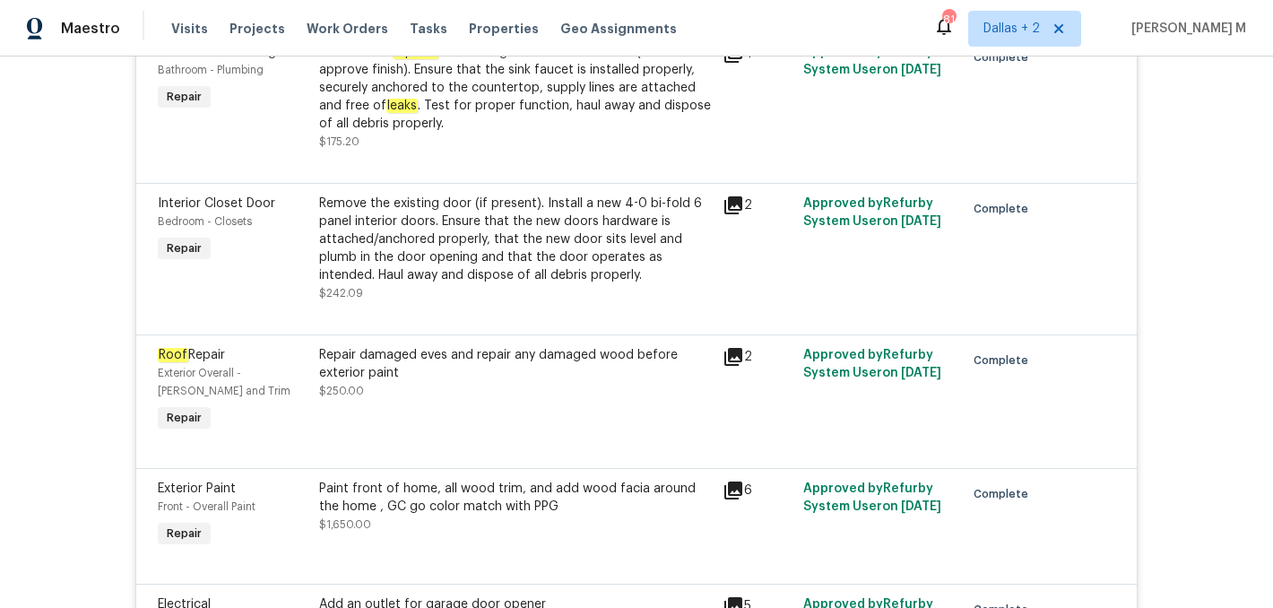
scroll to position [0, 0]
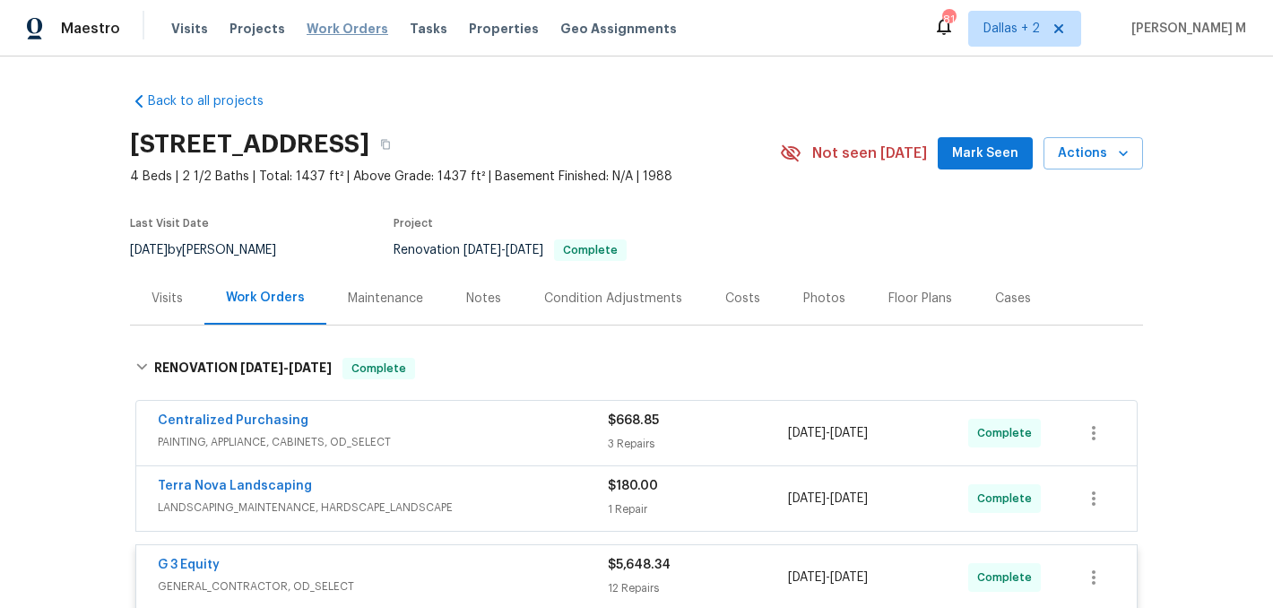
click at [341, 22] on span "Work Orders" at bounding box center [347, 29] width 82 height 18
